Goal: Book appointment/travel/reservation

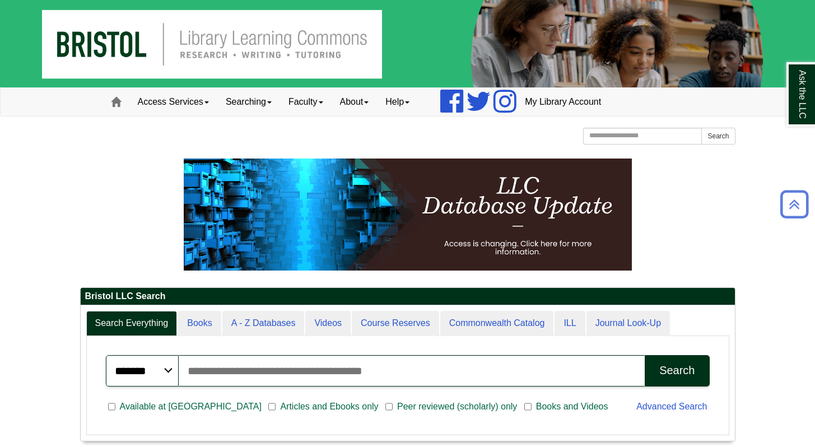
scroll to position [135, 655]
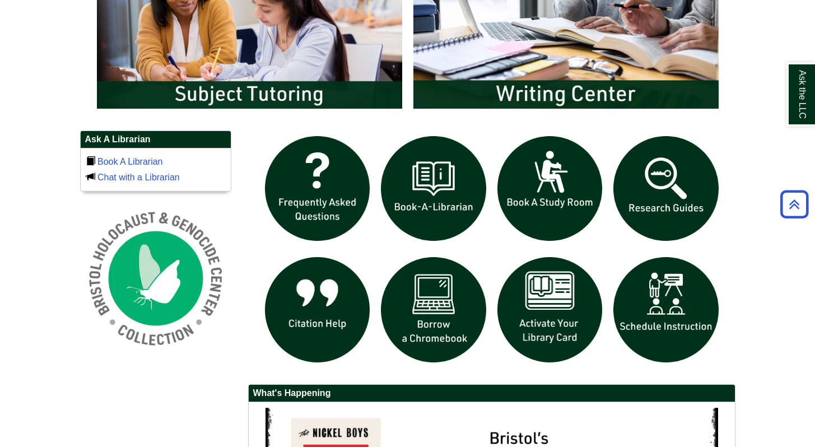
scroll to position [771, 0]
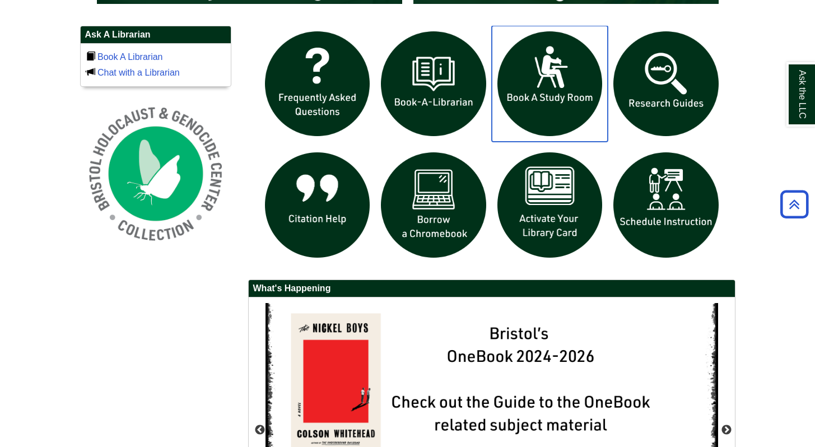
click at [526, 85] on img "slideshow" at bounding box center [550, 84] width 117 height 117
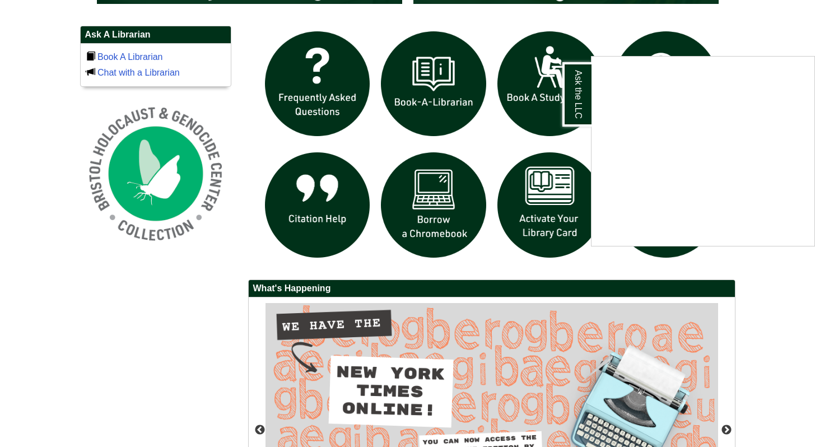
click at [764, 22] on div "Ask the LLC" at bounding box center [407, 223] width 815 height 447
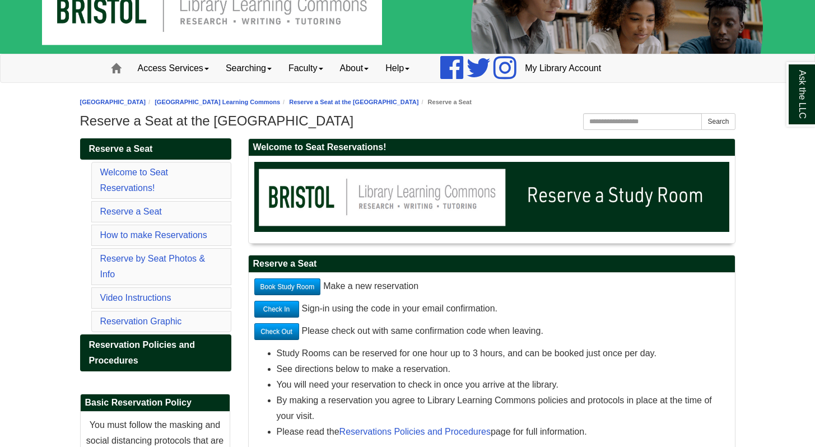
scroll to position [48, 0]
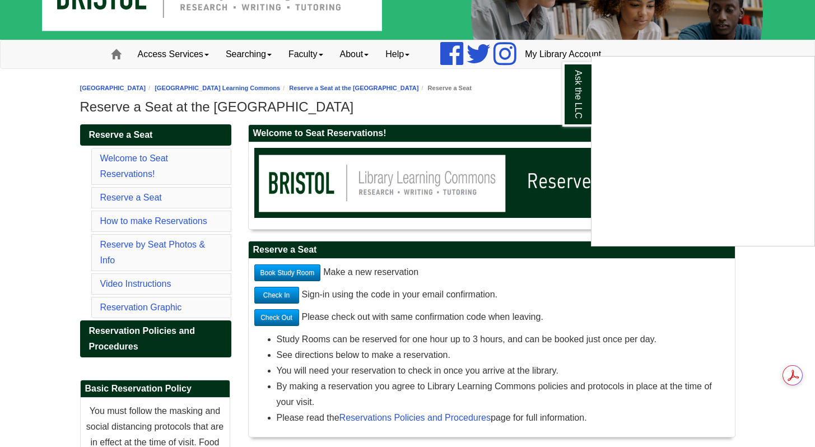
click at [294, 275] on div "Ask the LLC" at bounding box center [407, 223] width 815 height 447
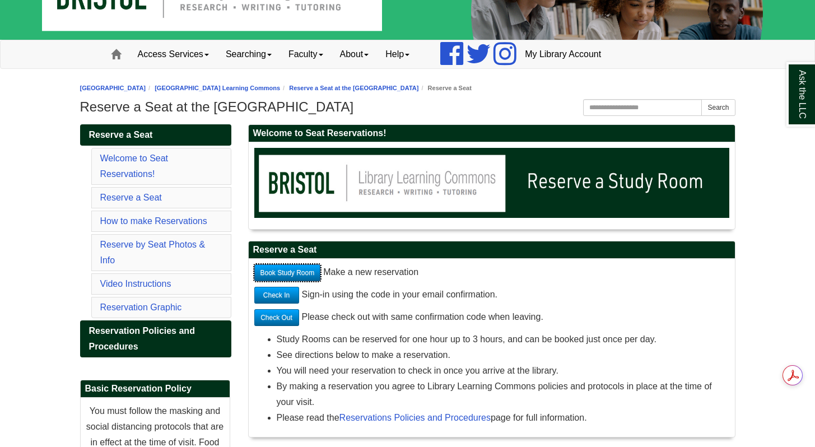
click at [299, 272] on link "Book Study Room" at bounding box center [287, 273] width 67 height 17
